Goal: Task Accomplishment & Management: Manage account settings

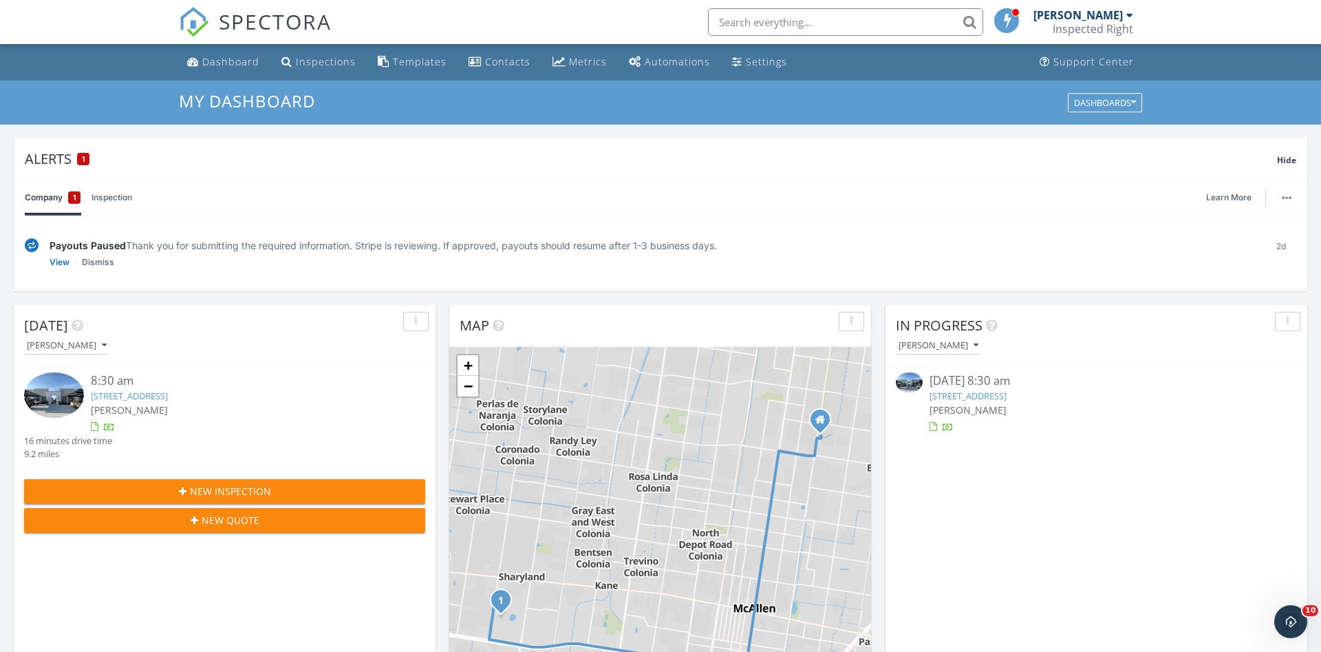
click at [168, 396] on link "2008 Selena St, Mission, TX 78572" at bounding box center [129, 395] width 77 height 12
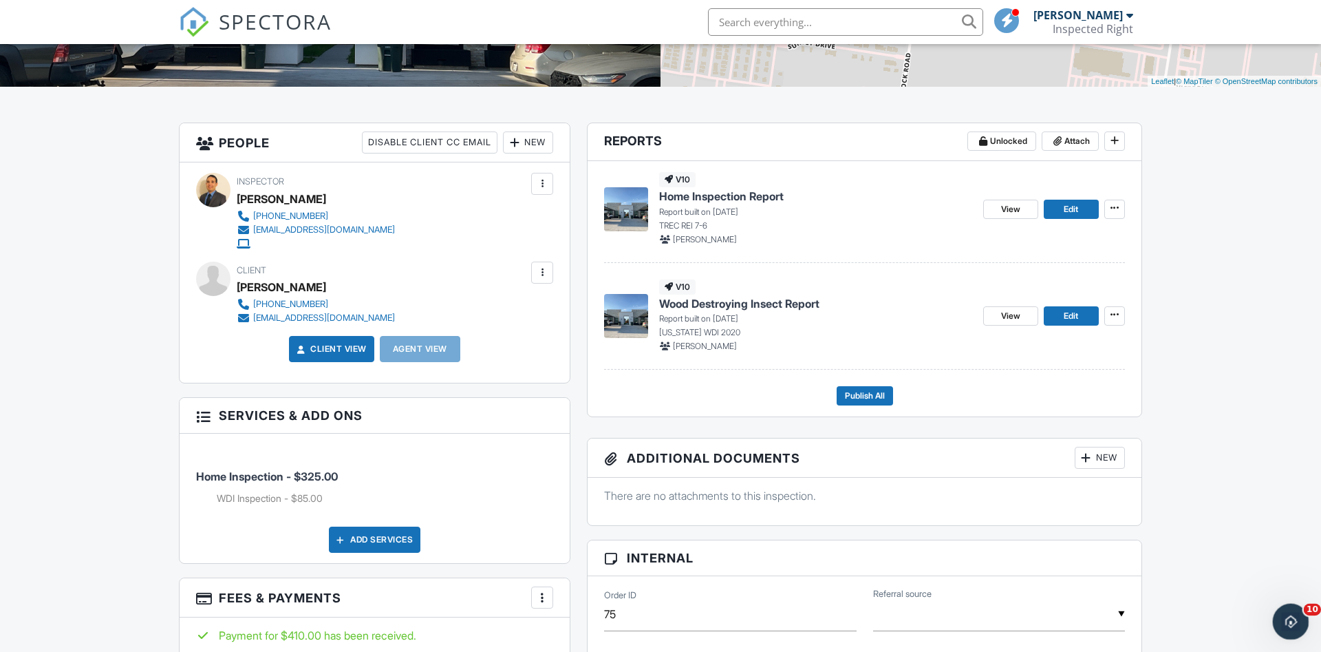
click at [1294, 616] on icon "Open Intercom Messenger" at bounding box center [1289, 619] width 23 height 23
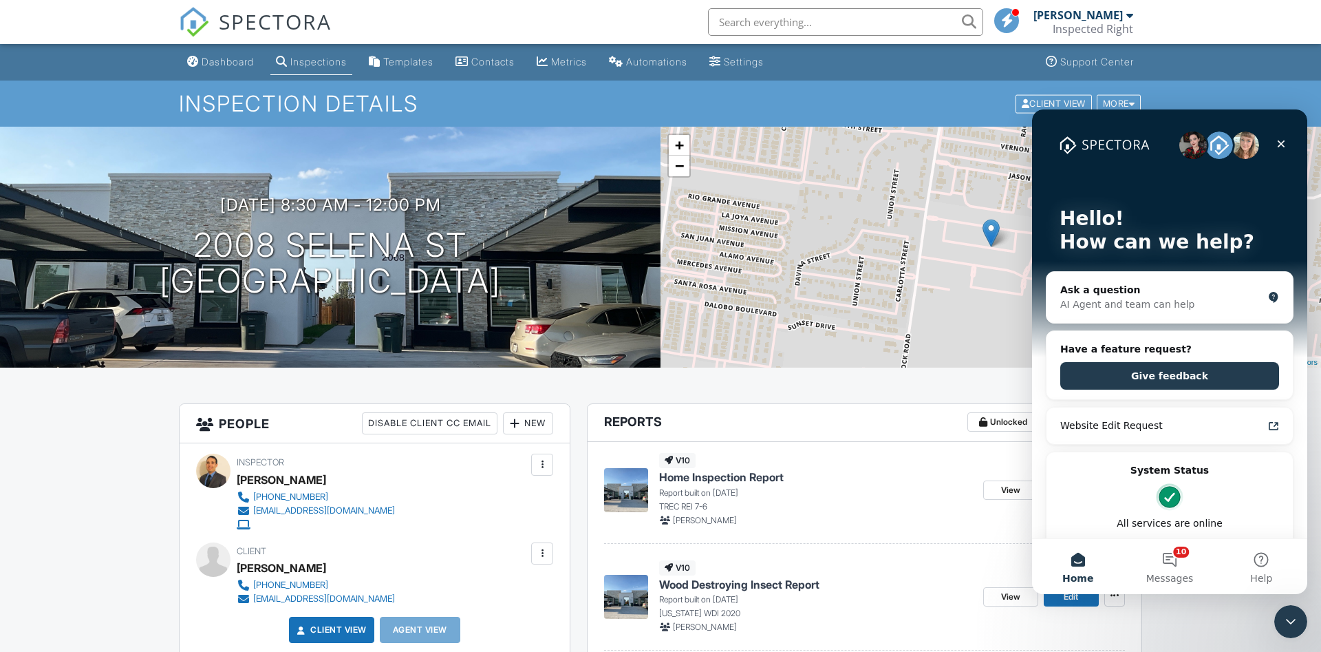
scroll to position [140, 0]
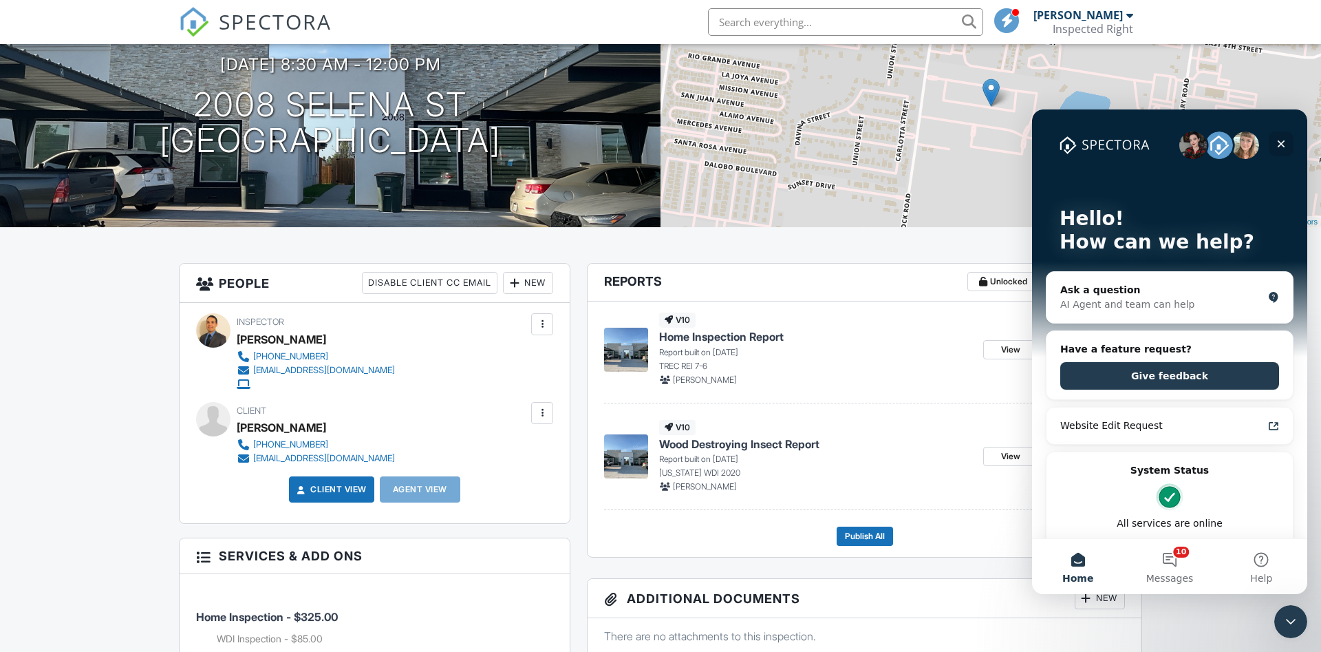
click at [1288, 141] on div "Close" at bounding box center [1281, 143] width 25 height 25
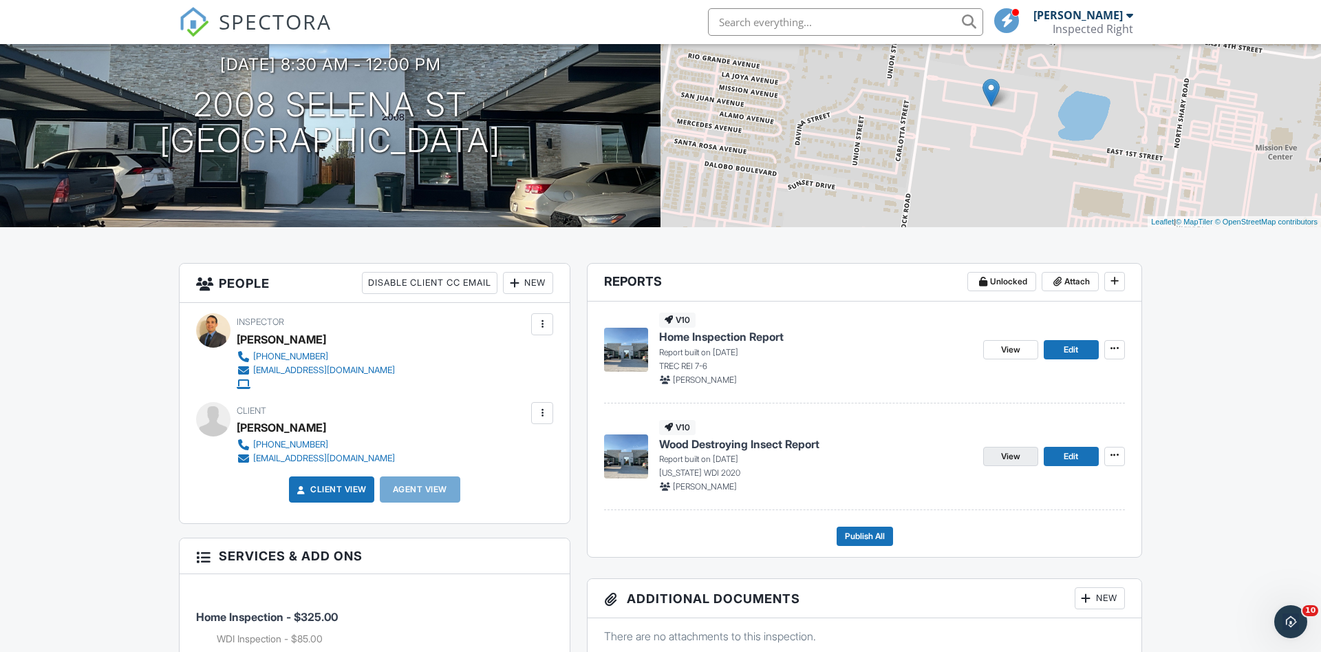
scroll to position [0, 0]
click at [1016, 457] on span "View" at bounding box center [1010, 456] width 19 height 14
click at [1078, 357] on link "Edit" at bounding box center [1071, 349] width 55 height 19
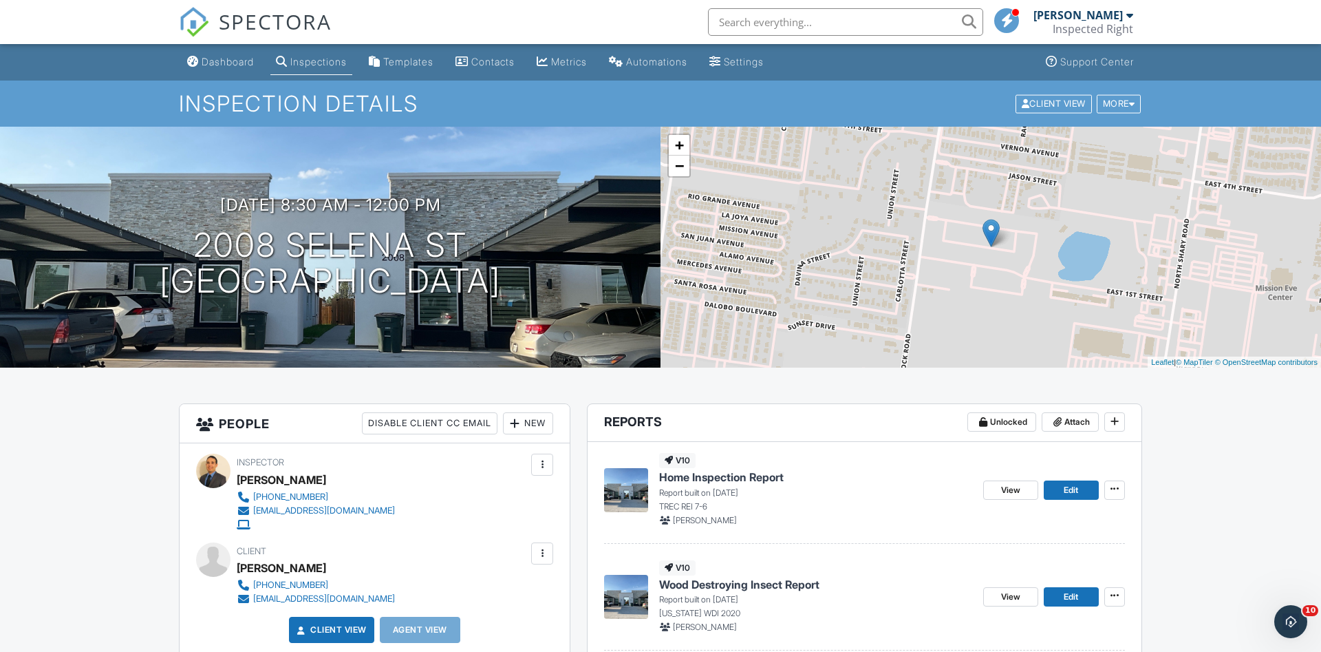
scroll to position [140, 0]
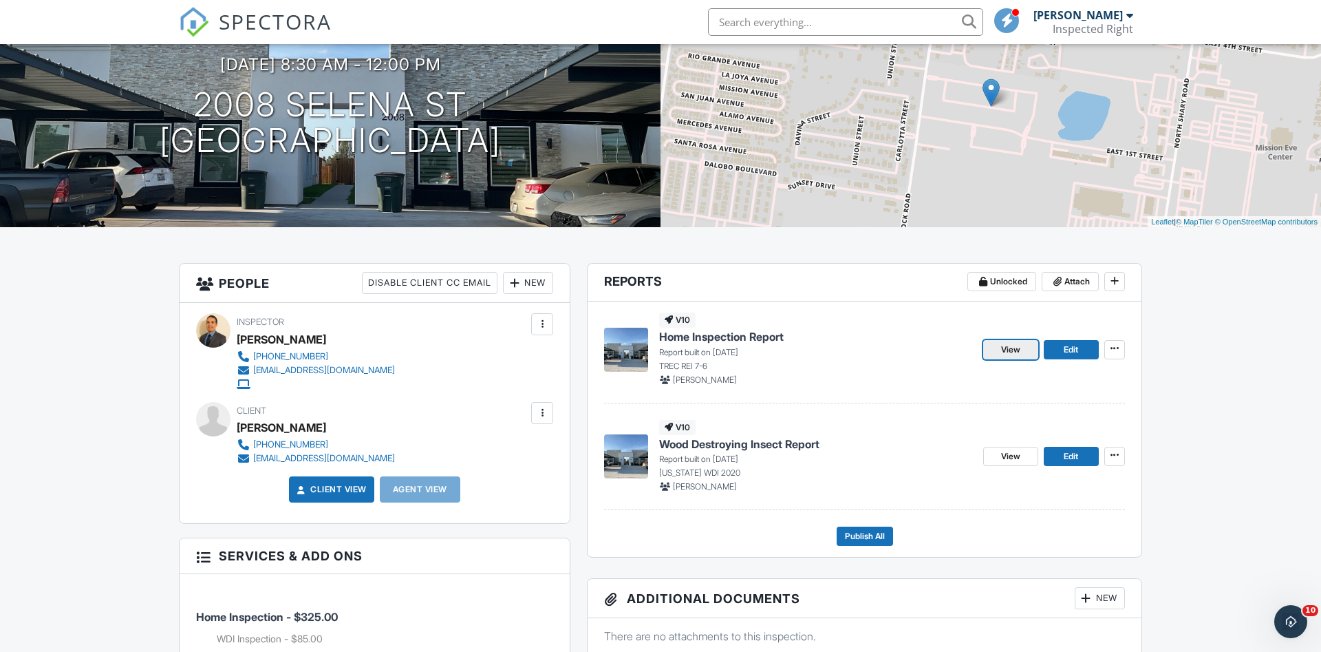
click at [1029, 349] on link "View" at bounding box center [1010, 349] width 55 height 19
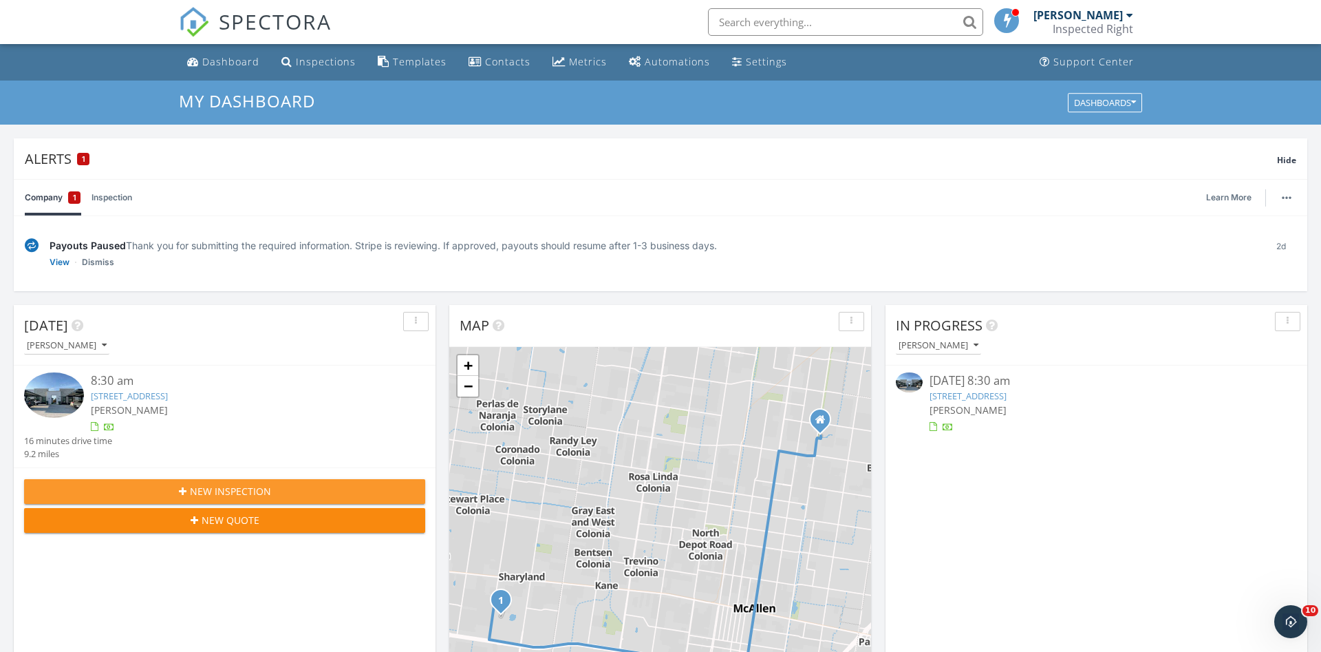
drag, startPoint x: 186, startPoint y: 498, endPoint x: 147, endPoint y: 345, distance: 157.7
click at [147, 346] on div "Today Adrian Delgado 8:30 am 2008 Selena St, Mission, TX 78572 Adrian Delgado 1…" at bounding box center [225, 424] width 422 height 239
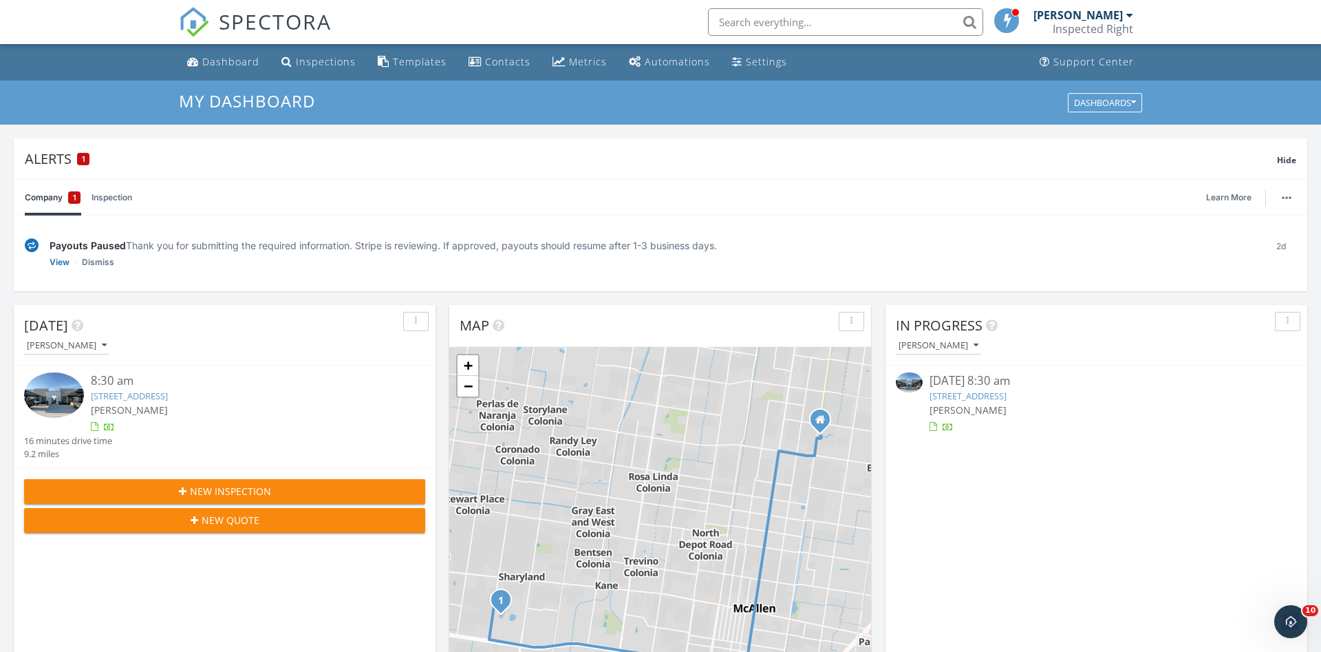
click at [168, 396] on link "2008 Selena St, Mission, TX 78572" at bounding box center [129, 395] width 77 height 12
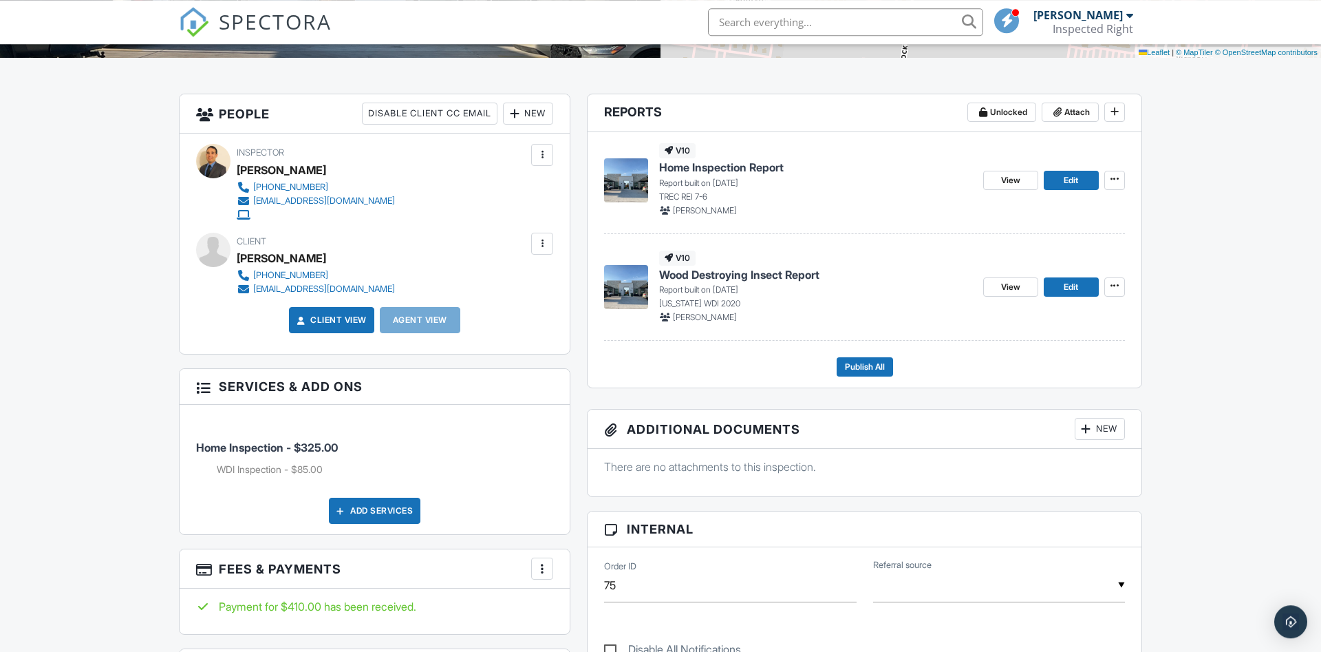
scroll to position [281, 0]
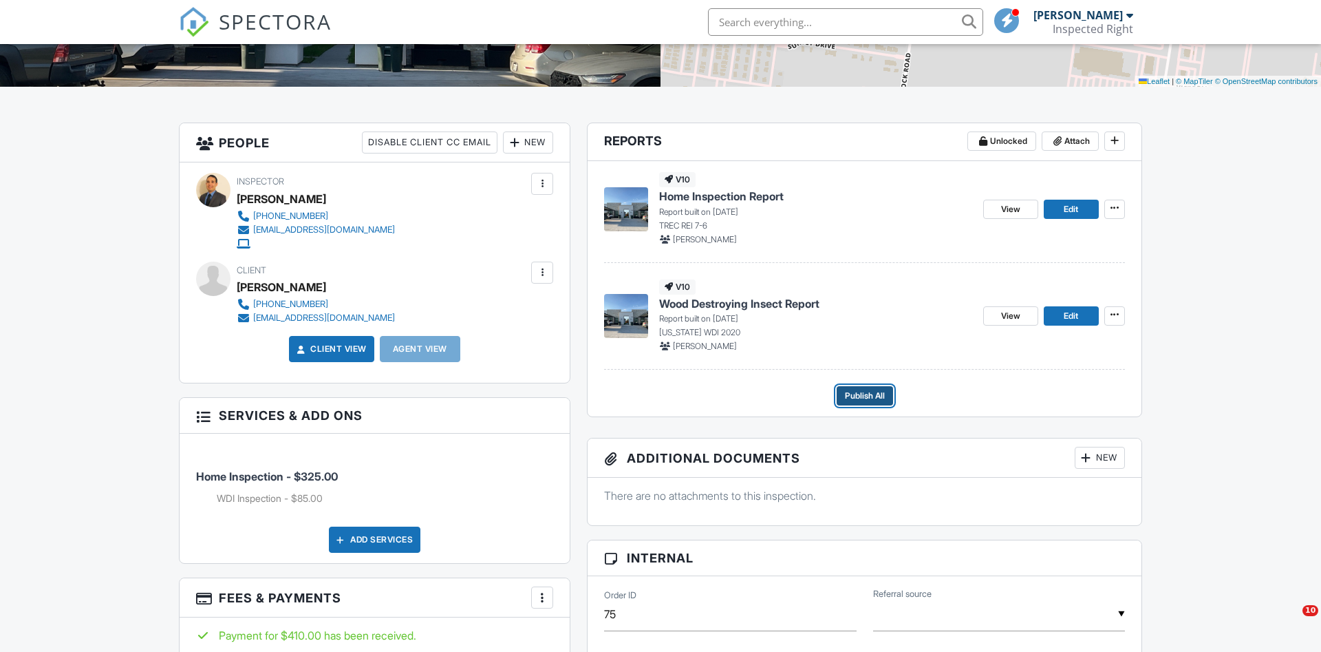
click at [869, 398] on span "Publish All" at bounding box center [865, 396] width 40 height 14
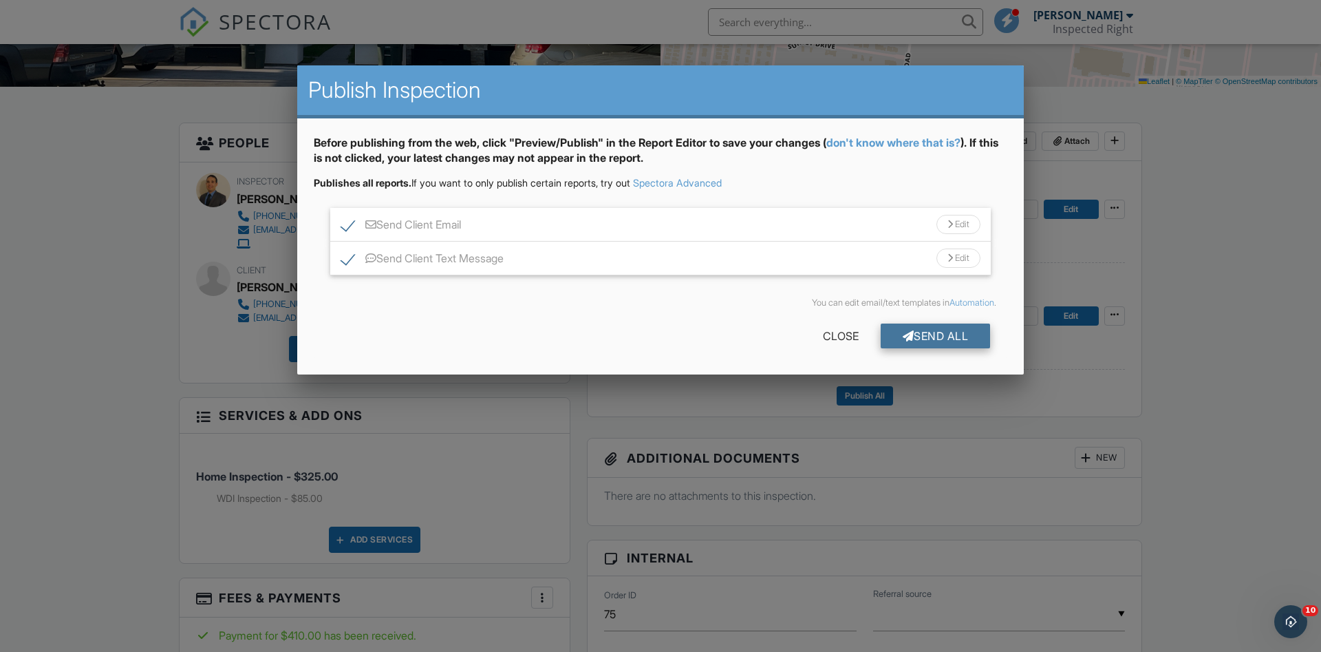
click at [961, 334] on div "Send All" at bounding box center [936, 335] width 110 height 25
